Goal: Information Seeking & Learning: Learn about a topic

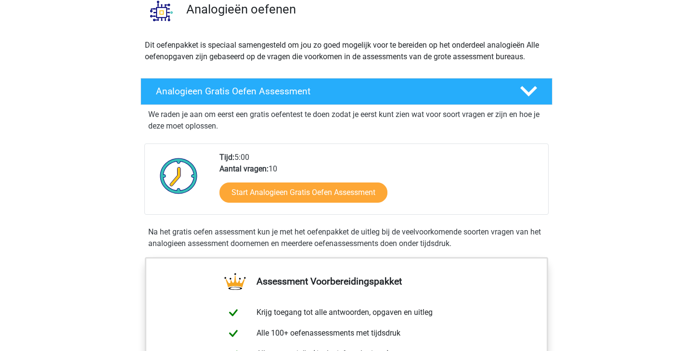
scroll to position [88, 0]
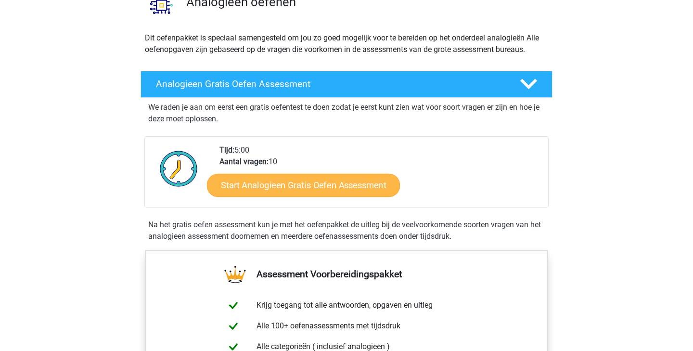
click at [286, 182] on link "Start Analogieen Gratis Oefen Assessment" at bounding box center [303, 184] width 193 height 23
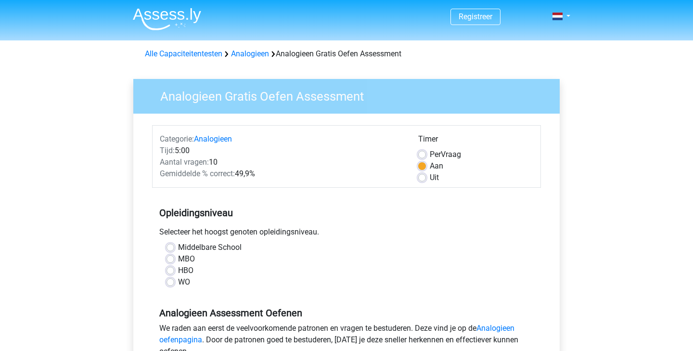
click at [178, 281] on label "WO" at bounding box center [184, 282] width 12 height 12
click at [170, 281] on input "WO" at bounding box center [171, 281] width 8 height 10
radio input "true"
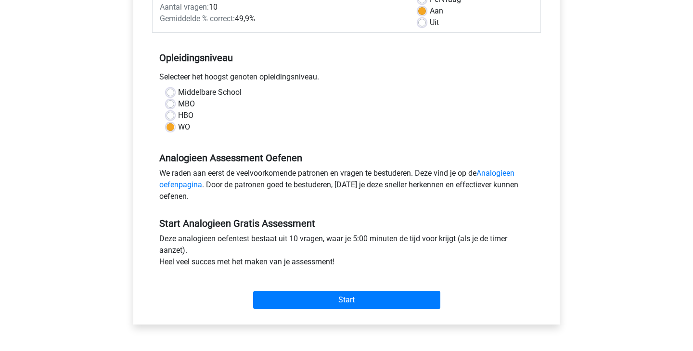
scroll to position [161, 0]
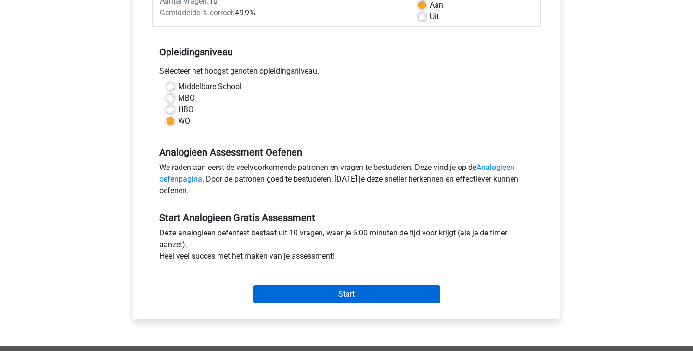
click at [308, 293] on input "Start" at bounding box center [346, 294] width 187 height 18
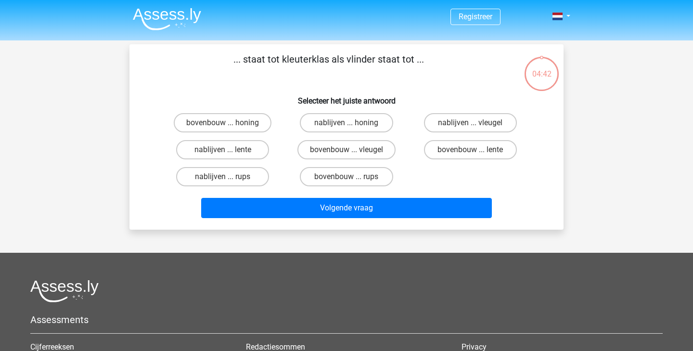
click at [348, 177] on input "bovenbouw ... rups" at bounding box center [350, 180] width 6 height 6
radio input "true"
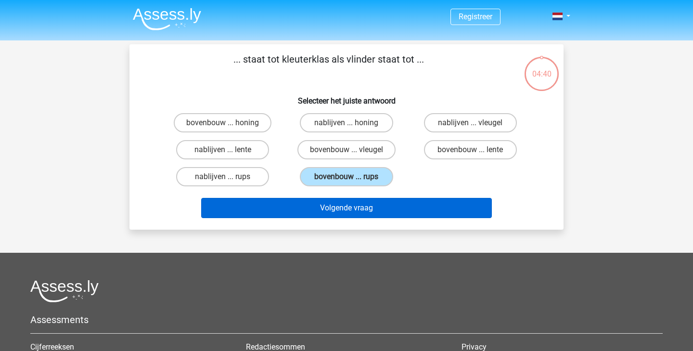
click at [347, 205] on button "Volgende vraag" at bounding box center [346, 208] width 291 height 20
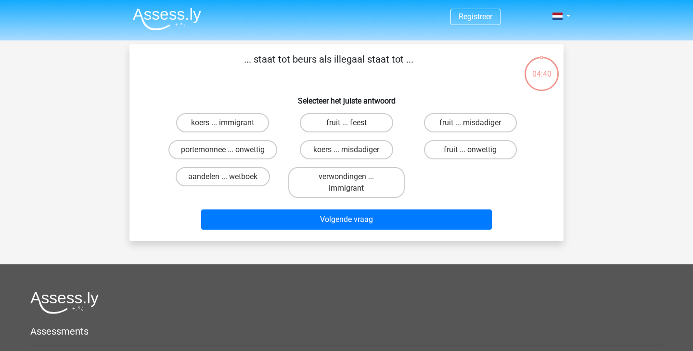
scroll to position [44, 0]
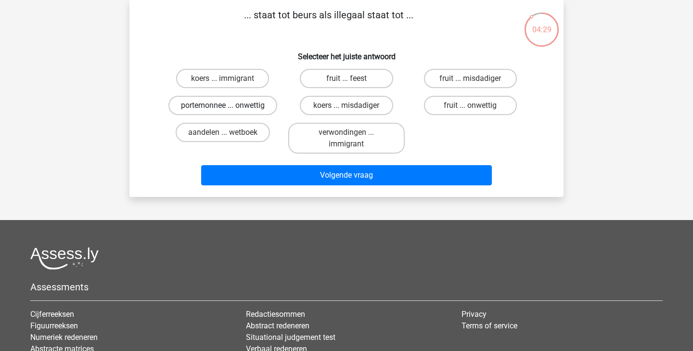
click at [247, 104] on label "portemonnee ... onwettig" at bounding box center [222, 105] width 109 height 19
click at [229, 105] on input "portemonnee ... onwettig" at bounding box center [226, 108] width 6 height 6
radio input "true"
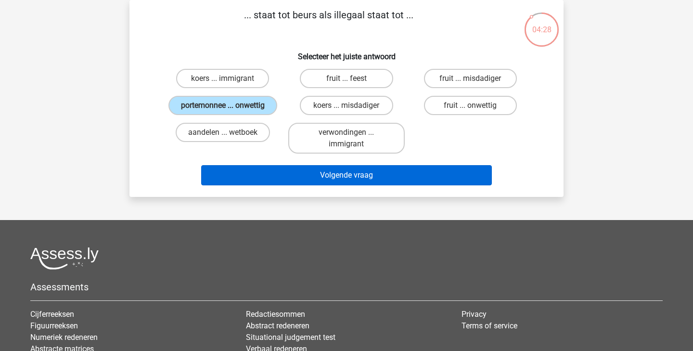
click at [344, 185] on button "Volgende vraag" at bounding box center [346, 175] width 291 height 20
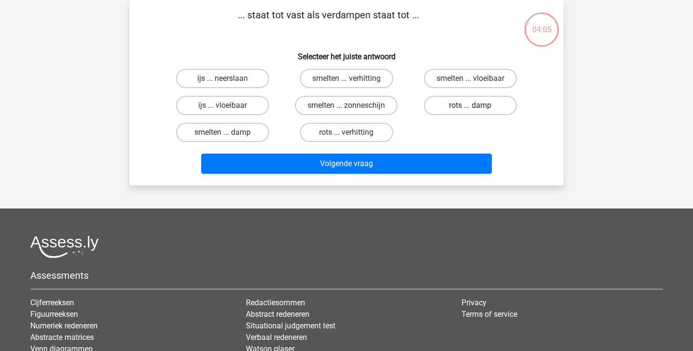
click at [469, 109] on label "rots ... damp" at bounding box center [470, 105] width 93 height 19
click at [470, 109] on input "rots ... damp" at bounding box center [473, 108] width 6 height 6
radio input "true"
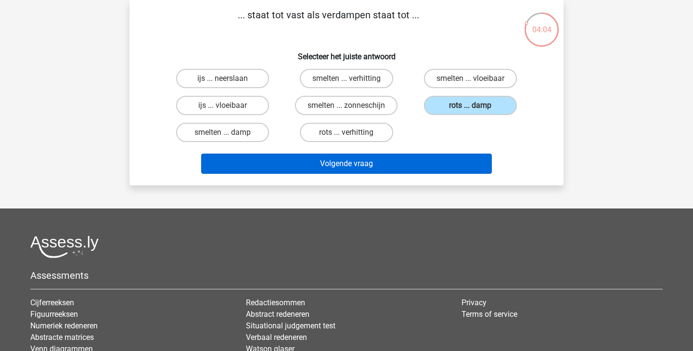
click at [397, 164] on button "Volgende vraag" at bounding box center [346, 164] width 291 height 20
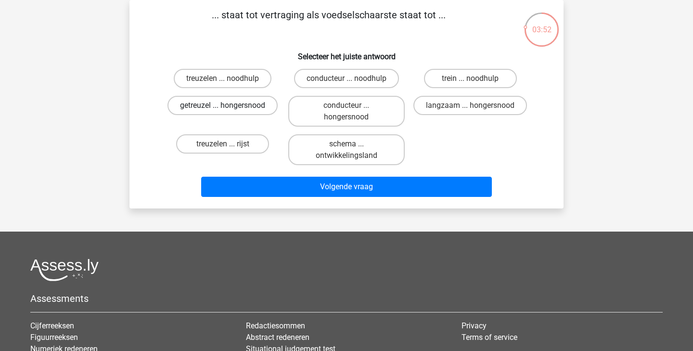
click at [249, 103] on label "getreuzel ... hongersnood" at bounding box center [223, 105] width 110 height 19
click at [229, 105] on input "getreuzel ... hongersnood" at bounding box center [226, 108] width 6 height 6
radio input "true"
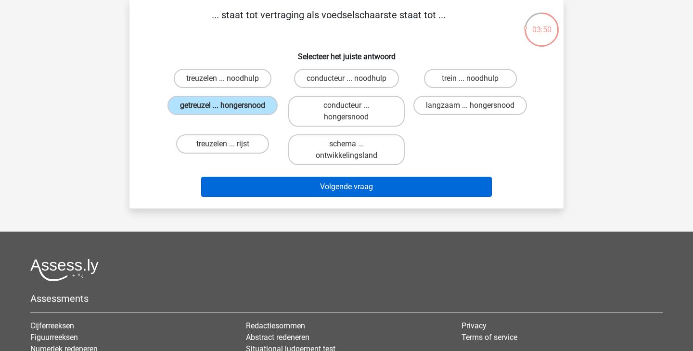
click at [317, 187] on button "Volgende vraag" at bounding box center [346, 187] width 291 height 20
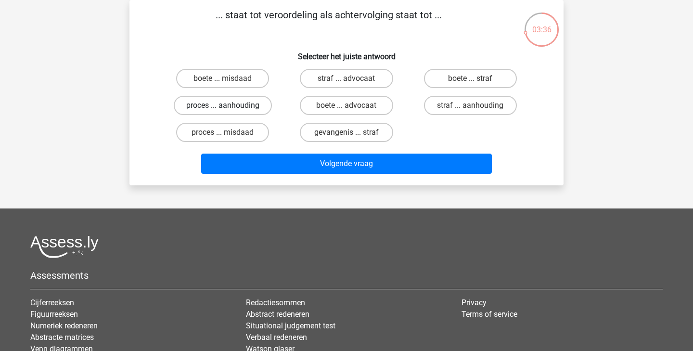
click at [235, 103] on label "proces ... aanhouding" at bounding box center [223, 105] width 98 height 19
click at [229, 105] on input "proces ... aanhouding" at bounding box center [226, 108] width 6 height 6
radio input "true"
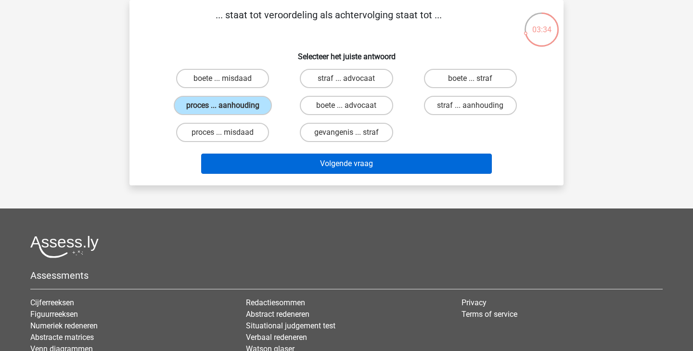
click at [303, 161] on button "Volgende vraag" at bounding box center [346, 164] width 291 height 20
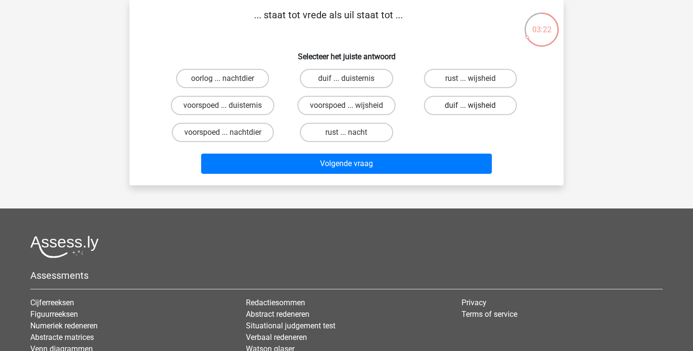
click at [477, 105] on label "duif ... wijsheid" at bounding box center [470, 105] width 93 height 19
click at [477, 105] on input "duif ... wijsheid" at bounding box center [473, 108] width 6 height 6
radio input "true"
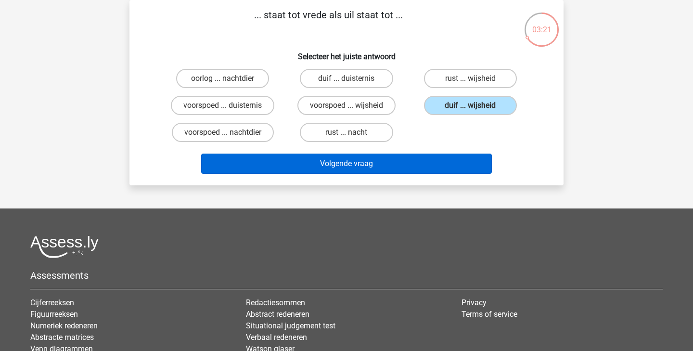
click at [321, 167] on button "Volgende vraag" at bounding box center [346, 164] width 291 height 20
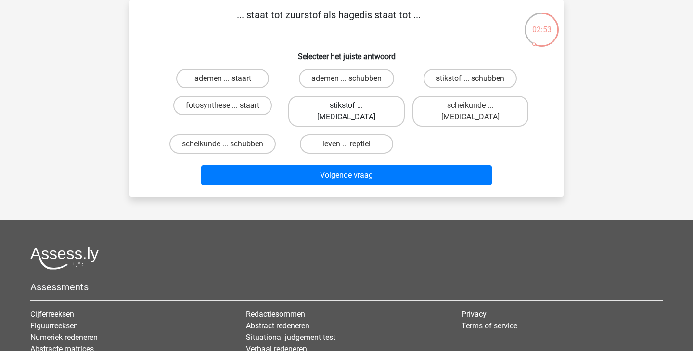
click at [332, 109] on label "stikstof ... krokodil" at bounding box center [346, 111] width 116 height 31
click at [347, 109] on input "stikstof ... krokodil" at bounding box center [350, 108] width 6 height 6
radio input "true"
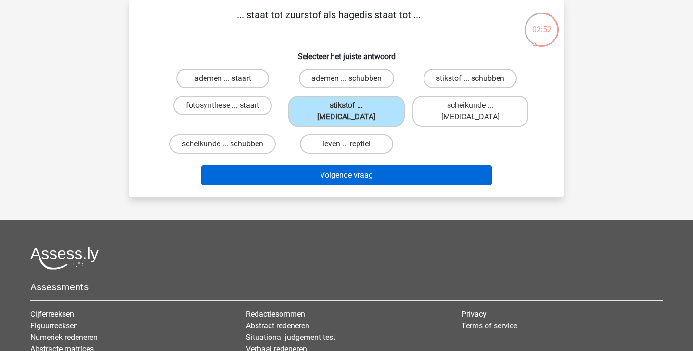
click at [333, 165] on button "Volgende vraag" at bounding box center [346, 175] width 291 height 20
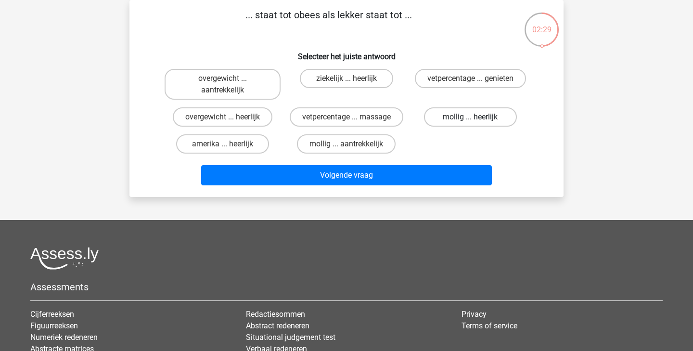
click at [458, 118] on label "mollig ... heerlijk" at bounding box center [470, 116] width 93 height 19
click at [470, 118] on input "mollig ... heerlijk" at bounding box center [473, 120] width 6 height 6
radio input "true"
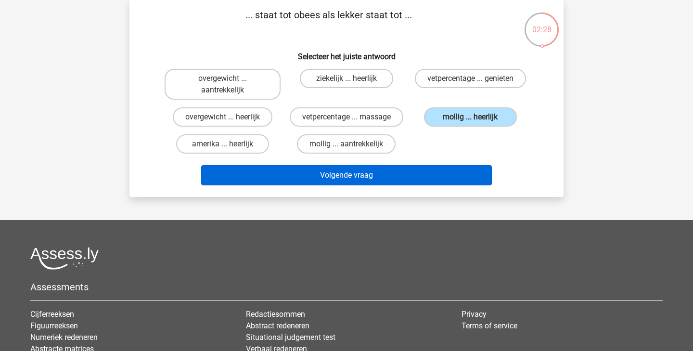
click at [353, 178] on button "Volgende vraag" at bounding box center [346, 175] width 291 height 20
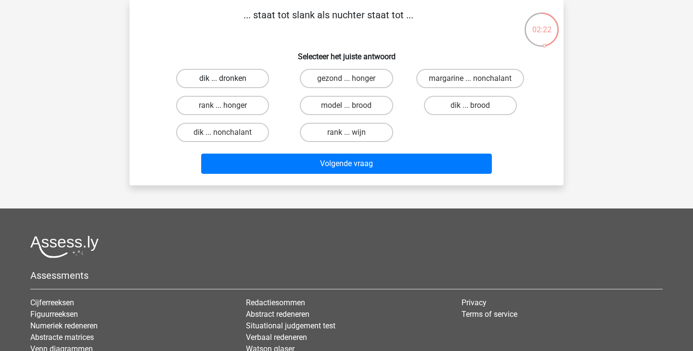
click at [217, 77] on label "dik ... dronken" at bounding box center [222, 78] width 93 height 19
click at [223, 78] on input "dik ... dronken" at bounding box center [226, 81] width 6 height 6
radio input "true"
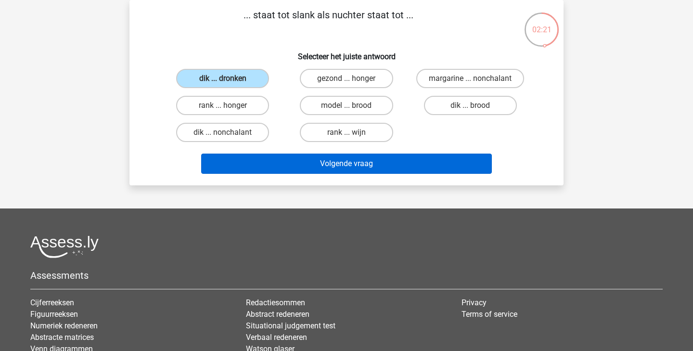
click at [315, 167] on button "Volgende vraag" at bounding box center [346, 164] width 291 height 20
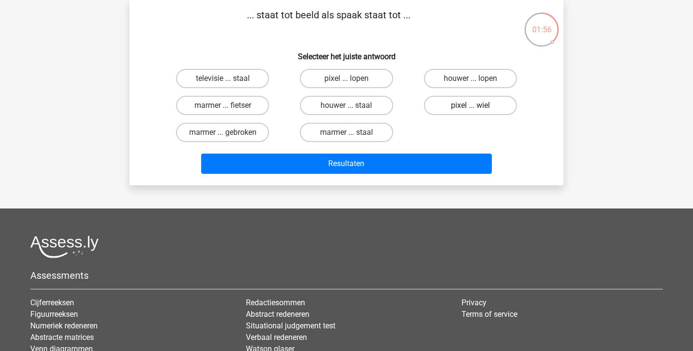
click at [459, 106] on label "pixel ... wiel" at bounding box center [470, 105] width 93 height 19
click at [470, 106] on input "pixel ... wiel" at bounding box center [473, 108] width 6 height 6
radio input "true"
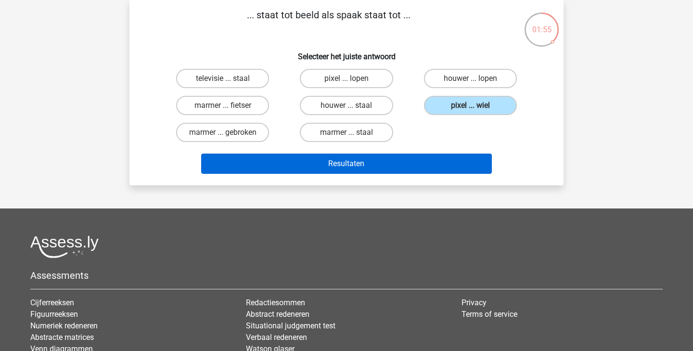
click at [330, 161] on button "Resultaten" at bounding box center [346, 164] width 291 height 20
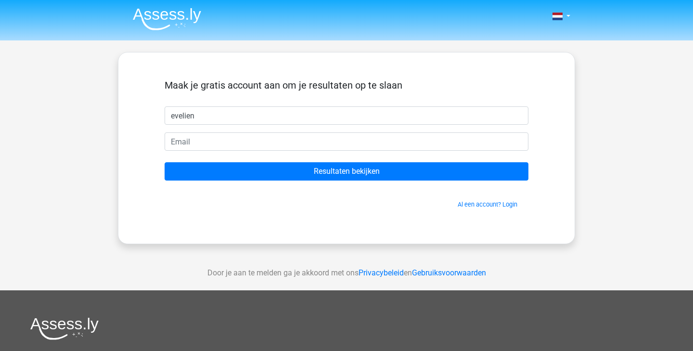
type input "evelien"
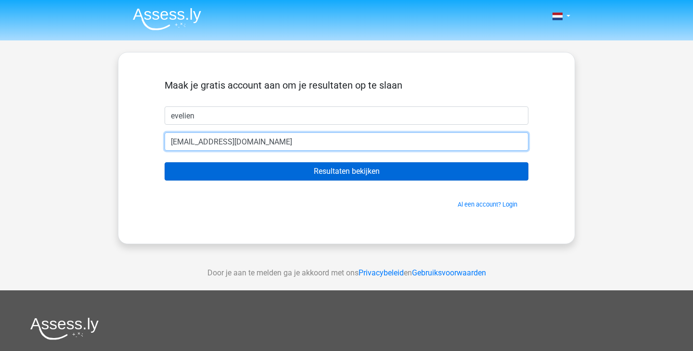
type input "info@flien.eu"
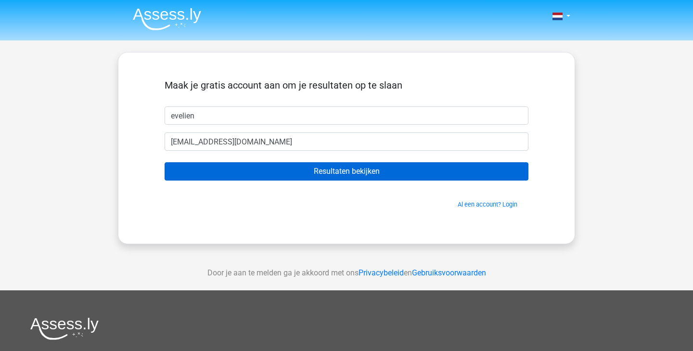
click at [331, 174] on input "Resultaten bekijken" at bounding box center [347, 171] width 364 height 18
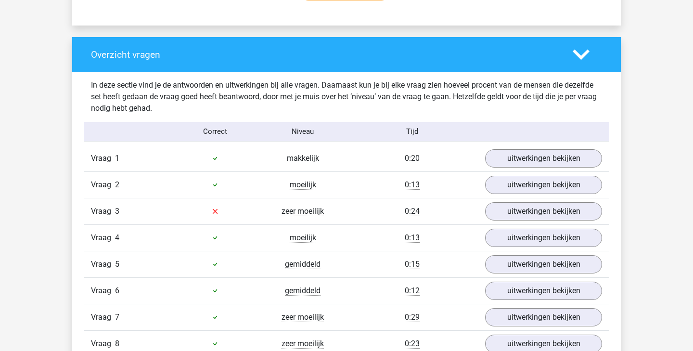
scroll to position [685, 0]
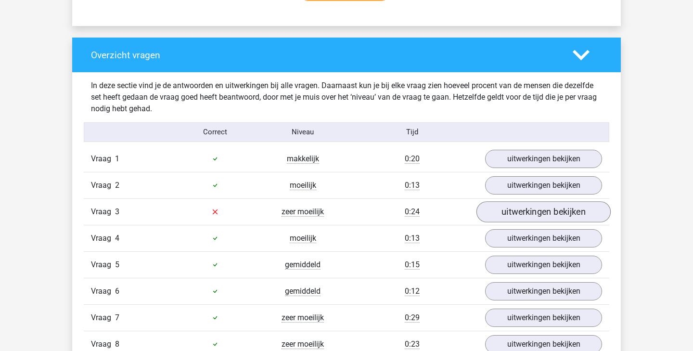
click at [551, 211] on link "uitwerkingen bekijken" at bounding box center [544, 211] width 134 height 21
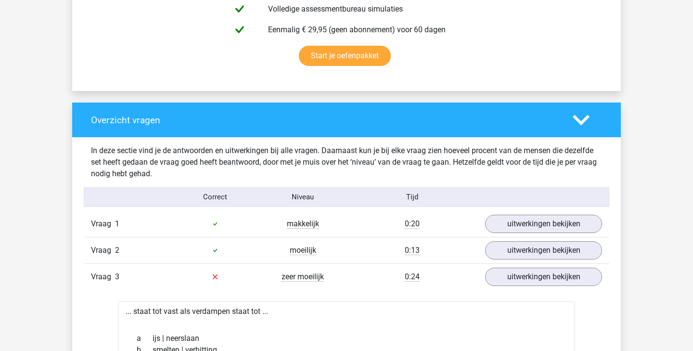
scroll to position [472, 0]
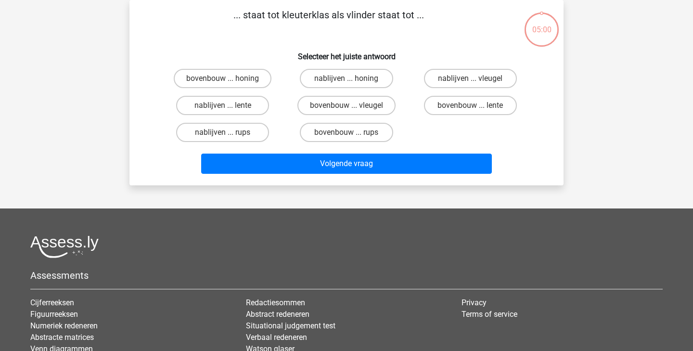
scroll to position [44, 0]
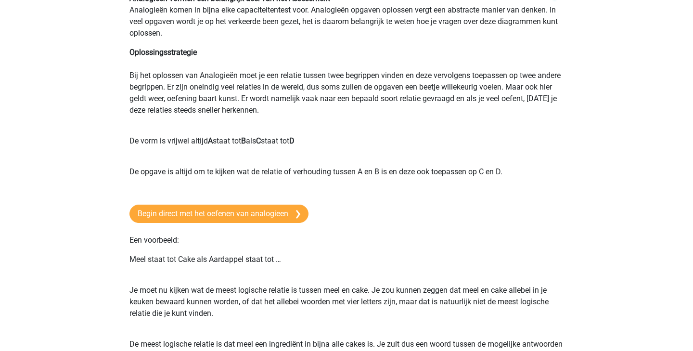
scroll to position [87, 0]
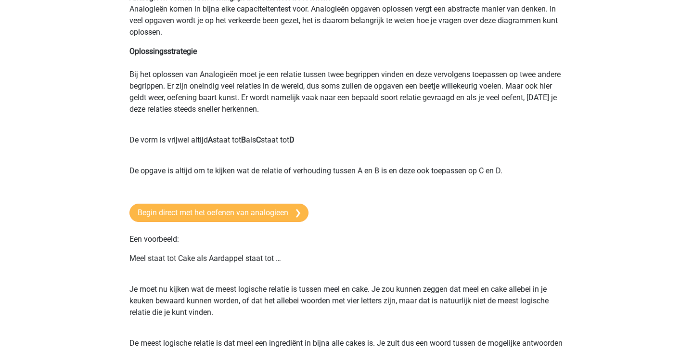
click at [183, 213] on link "Begin direct met het oefenen van analogieen" at bounding box center [218, 213] width 179 height 18
